Goal: Information Seeking & Learning: Learn about a topic

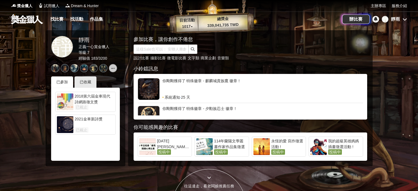
click at [196, 87] on div "你剛剛獲得了 特殊徽章 - 麒麟城貴族鷹 徽章！" at bounding box center [262, 86] width 201 height 16
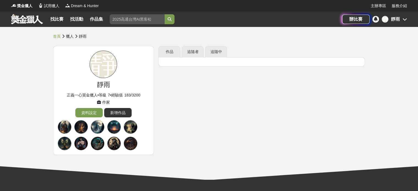
click at [405, 18] on icon at bounding box center [405, 19] width 4 height 4
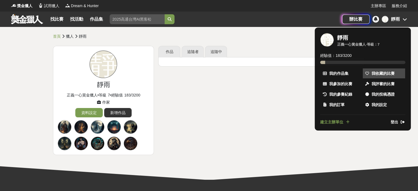
click at [379, 75] on span "我收藏的比賽" at bounding box center [383, 74] width 23 height 6
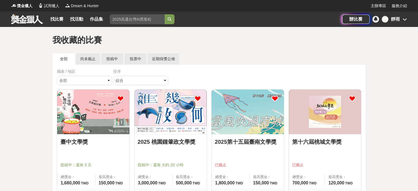
click at [174, 112] on img at bounding box center [170, 112] width 72 height 45
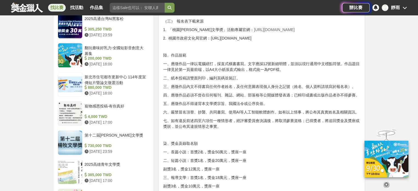
scroll to position [412, 0]
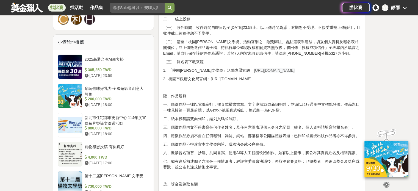
click at [260, 68] on span "https://literature.tyccc.gov.tw/" at bounding box center [274, 70] width 41 height 4
click at [260, 69] on span "https://literature.tyccc.gov.tw/" at bounding box center [274, 70] width 41 height 4
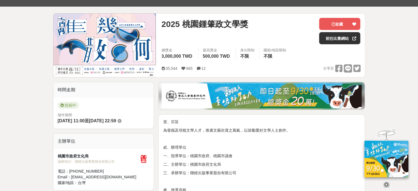
scroll to position [0, 0]
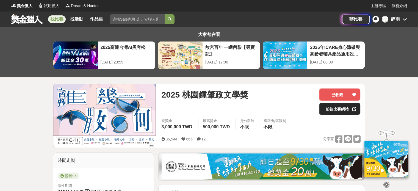
click at [338, 106] on link "前往比賽網站" at bounding box center [339, 109] width 41 height 12
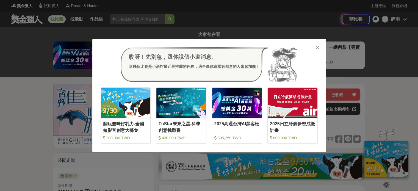
click at [316, 48] on icon at bounding box center [318, 47] width 4 height 5
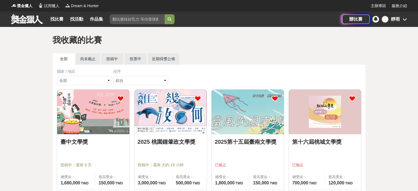
click at [73, 112] on img at bounding box center [93, 112] width 72 height 45
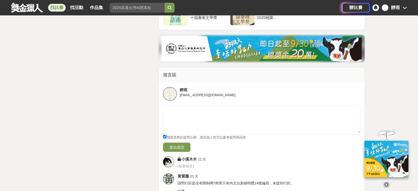
scroll to position [1485, 0]
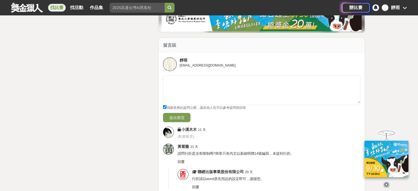
click at [23, 6] on link at bounding box center [26, 7] width 33 height 10
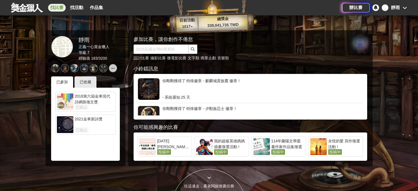
click at [59, 7] on link "找比賽" at bounding box center [57, 8] width 18 height 8
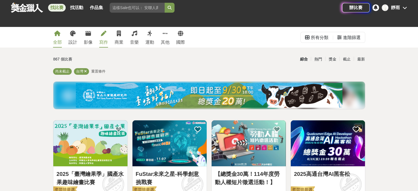
click at [106, 38] on link "寫作" at bounding box center [103, 37] width 9 height 21
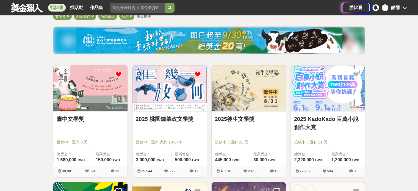
scroll to position [82, 0]
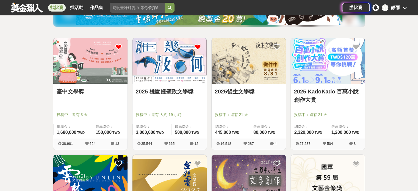
click at [242, 90] on link "2025後生文學獎" at bounding box center [249, 91] width 68 height 8
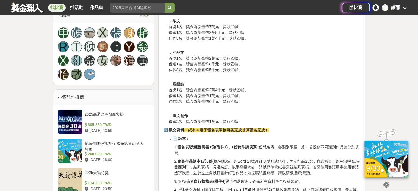
scroll to position [357, 0]
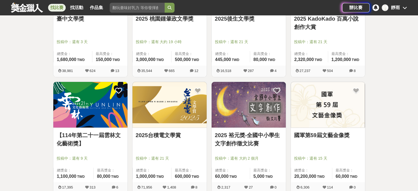
scroll to position [165, 0]
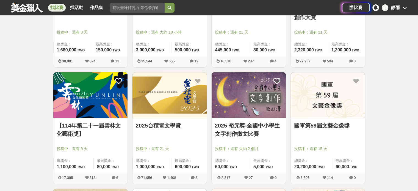
click at [193, 128] on link "2025台積電文學賞" at bounding box center [170, 126] width 68 height 8
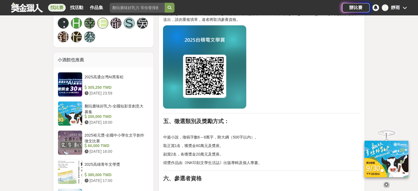
scroll to position [440, 0]
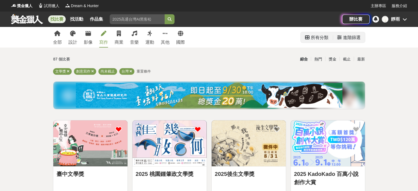
click at [336, 37] on div "進階篩選" at bounding box center [349, 37] width 32 height 10
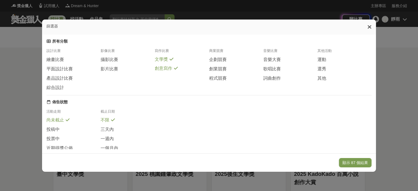
click at [369, 27] on icon at bounding box center [370, 26] width 4 height 5
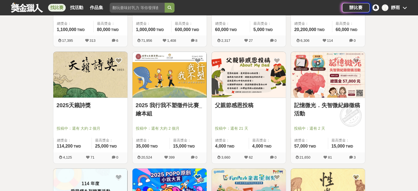
scroll to position [302, 0]
click at [98, 101] on link "2025天籟詩獎" at bounding box center [91, 105] width 68 height 8
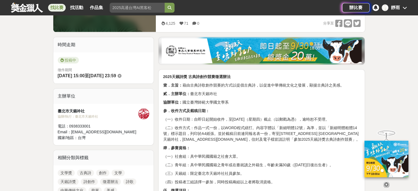
scroll to position [165, 0]
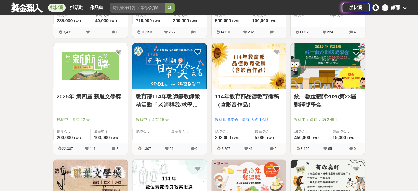
scroll to position [550, 0]
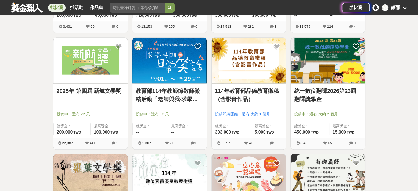
click at [111, 93] on link "2025年 第四屆 新航文學獎" at bounding box center [91, 91] width 68 height 8
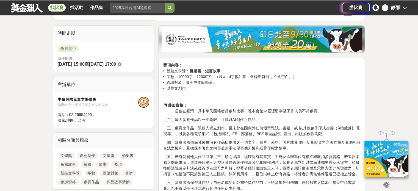
scroll to position [137, 0]
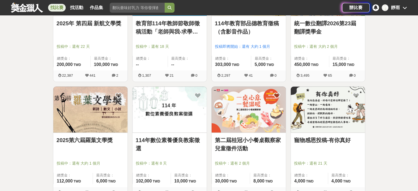
scroll to position [632, 0]
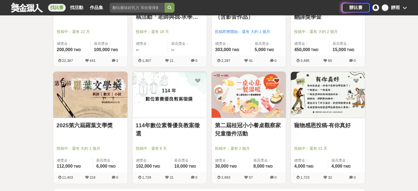
click at [93, 108] on img at bounding box center [90, 95] width 74 height 46
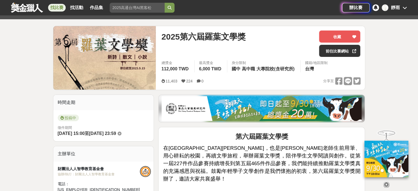
scroll to position [27, 0]
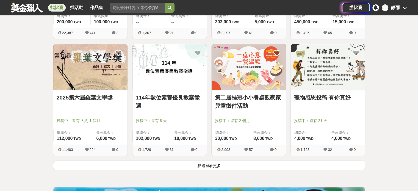
scroll to position [715, 0]
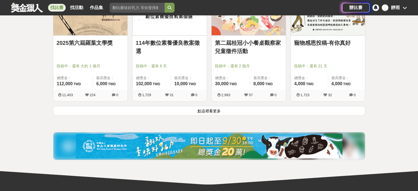
click at [244, 111] on button "點這裡看更多" at bounding box center [209, 111] width 312 height 10
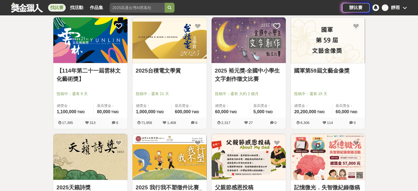
scroll to position [137, 0]
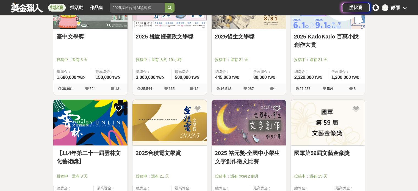
click at [406, 7] on icon at bounding box center [405, 7] width 4 height 4
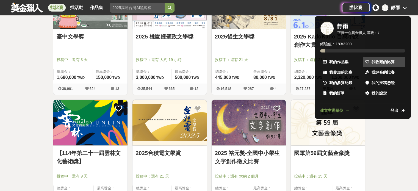
click at [375, 60] on span "我收藏的比賽" at bounding box center [383, 62] width 23 height 6
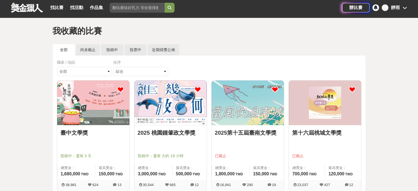
scroll to position [37, 0]
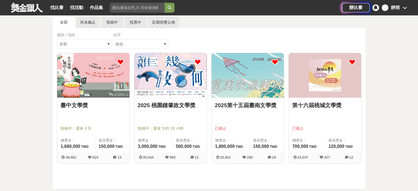
click at [324, 80] on img at bounding box center [325, 75] width 72 height 45
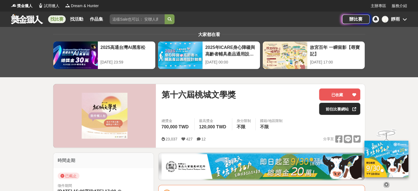
click at [333, 105] on link "前往比賽網站" at bounding box center [339, 109] width 41 height 12
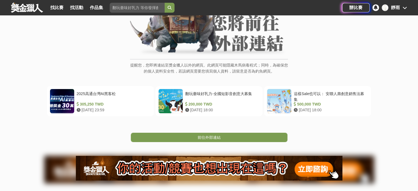
scroll to position [82, 0]
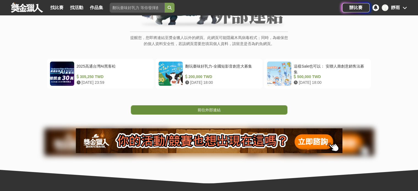
click at [217, 108] on span "前往外部連結" at bounding box center [209, 110] width 23 height 4
